Goal: Browse casually

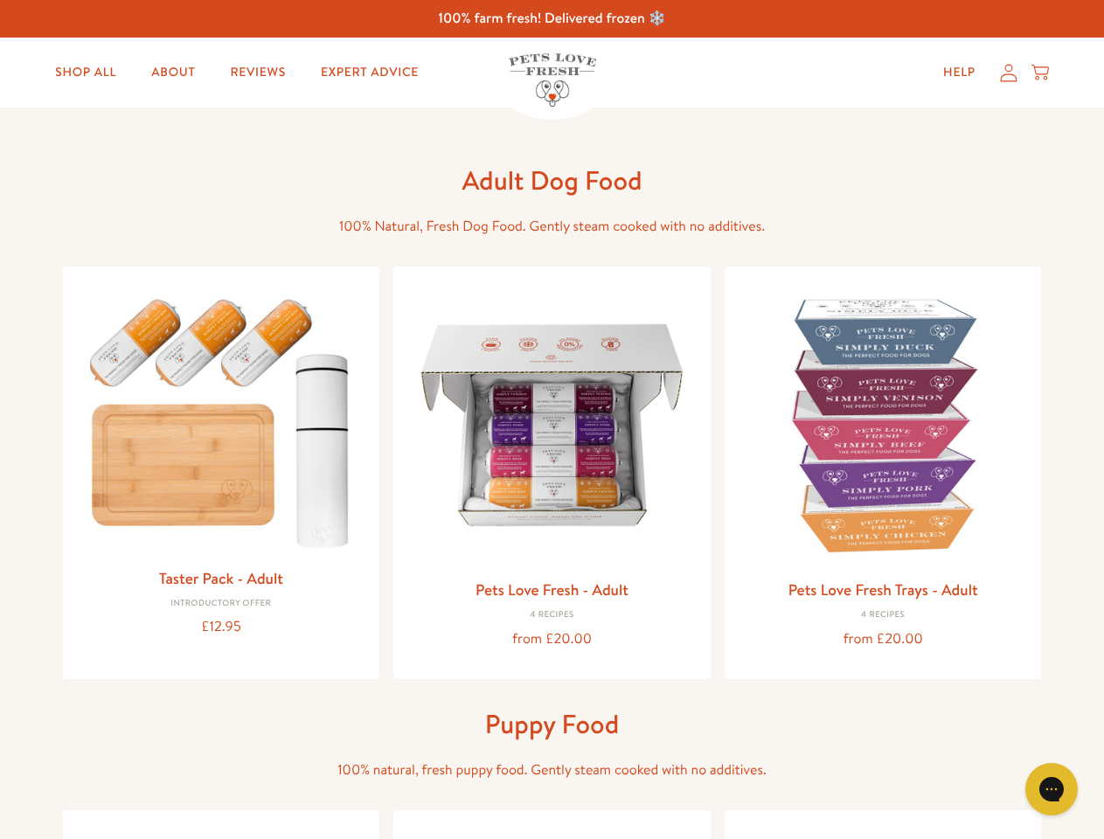
click at [1052, 789] on icon "Open gorgias live chat" at bounding box center [1051, 789] width 17 height 17
